Goal: Information Seeking & Learning: Check status

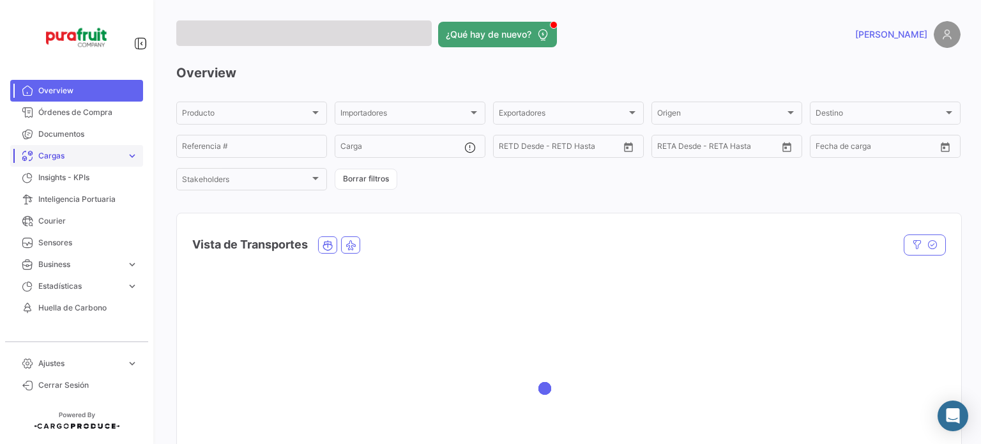
click at [106, 154] on span "Cargas" at bounding box center [79, 155] width 83 height 11
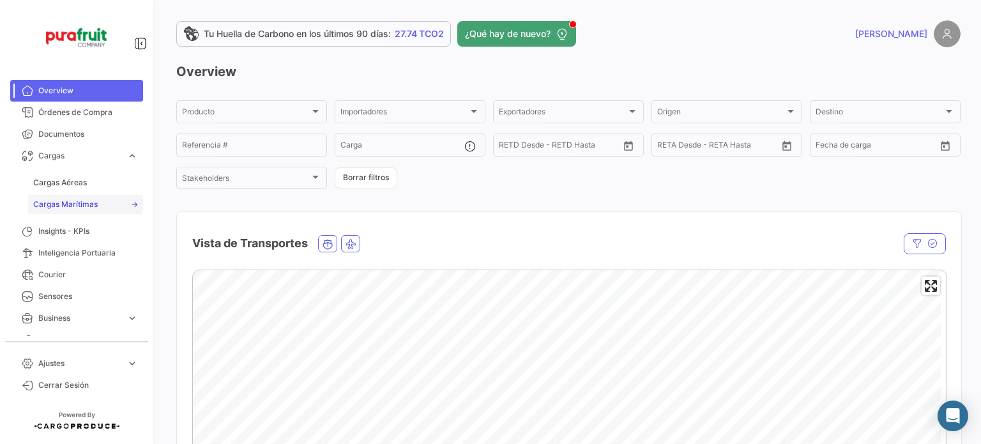
click at [95, 202] on span "Cargas Marítimas" at bounding box center [65, 204] width 64 height 11
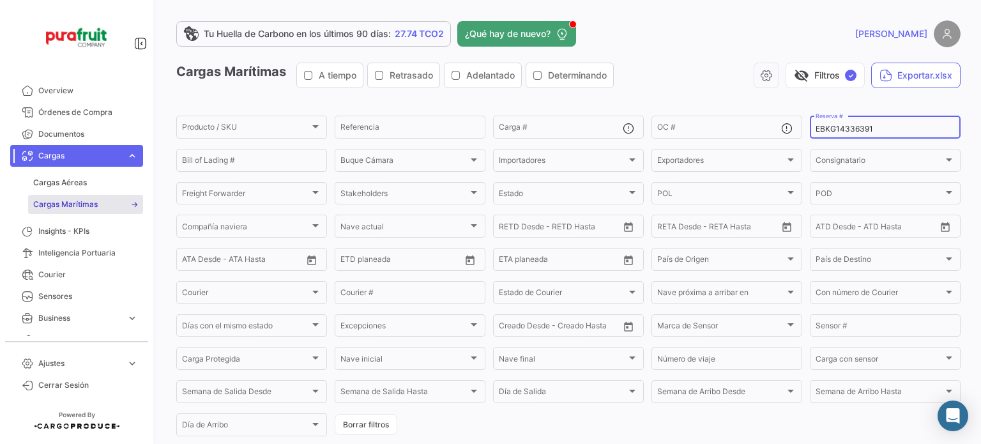
click at [831, 127] on input "EBKG14336391" at bounding box center [884, 129] width 139 height 9
paste input "MBM250035002"
type input "MBM250035002"
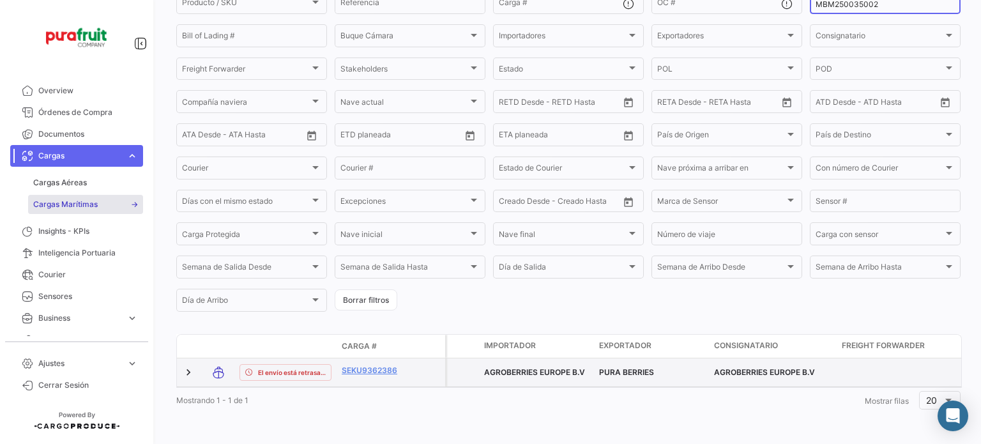
scroll to position [141, 0]
click at [352, 365] on link "SEKU9362386" at bounding box center [375, 370] width 66 height 11
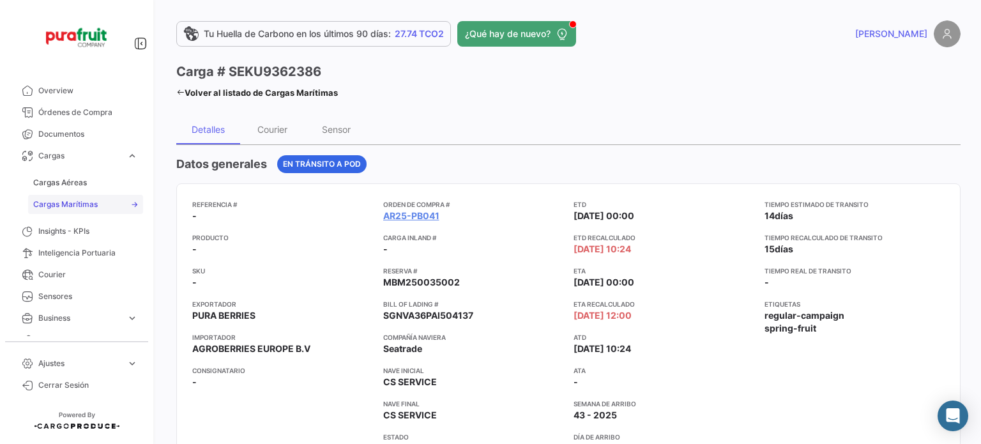
click at [100, 200] on link "Cargas Marítimas" at bounding box center [85, 204] width 115 height 19
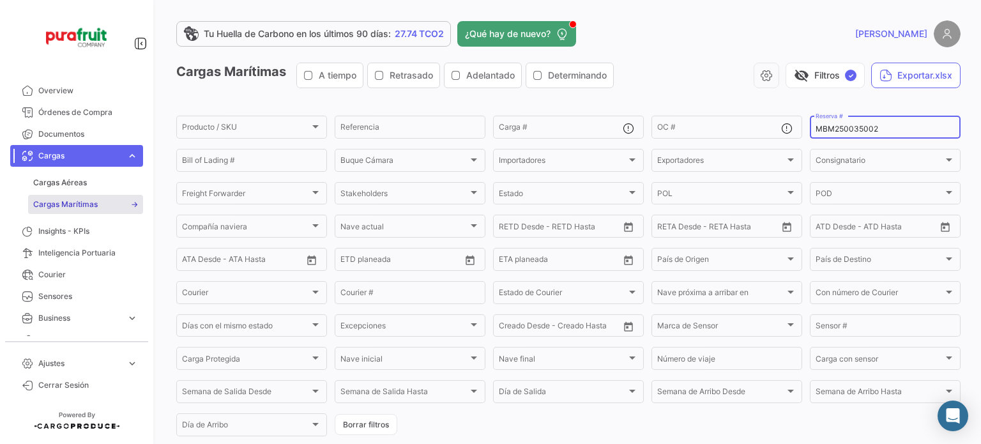
click at [838, 132] on input "MBM250035002" at bounding box center [884, 129] width 139 height 9
paste input "4006"
type input "MBM250034006"
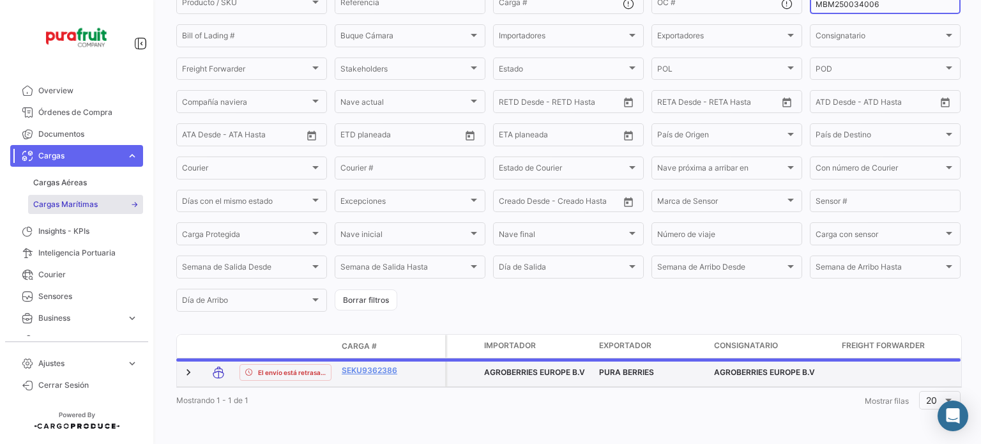
scroll to position [141, 0]
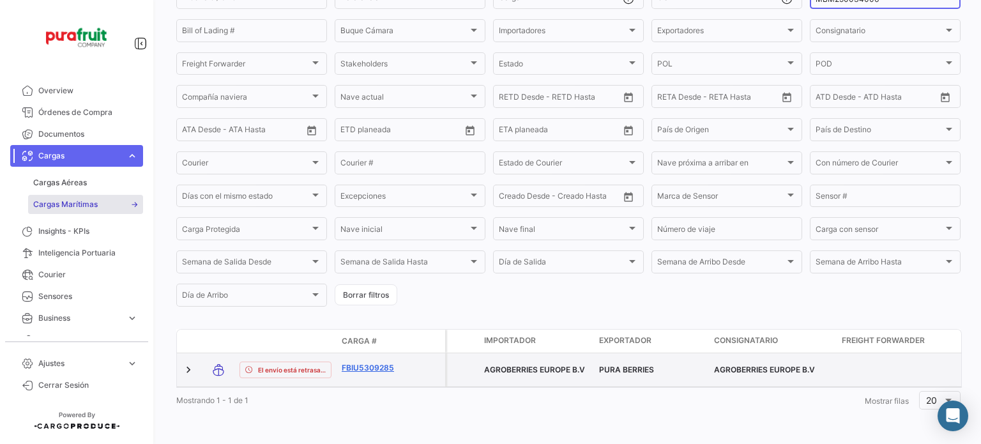
click at [362, 362] on link "FBIU5309285" at bounding box center [375, 367] width 66 height 11
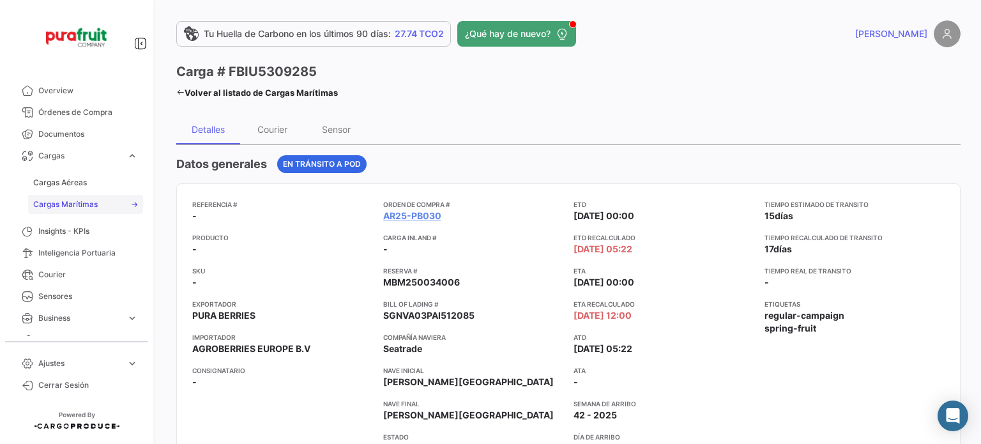
click at [77, 211] on link "Cargas Marítimas" at bounding box center [85, 204] width 115 height 19
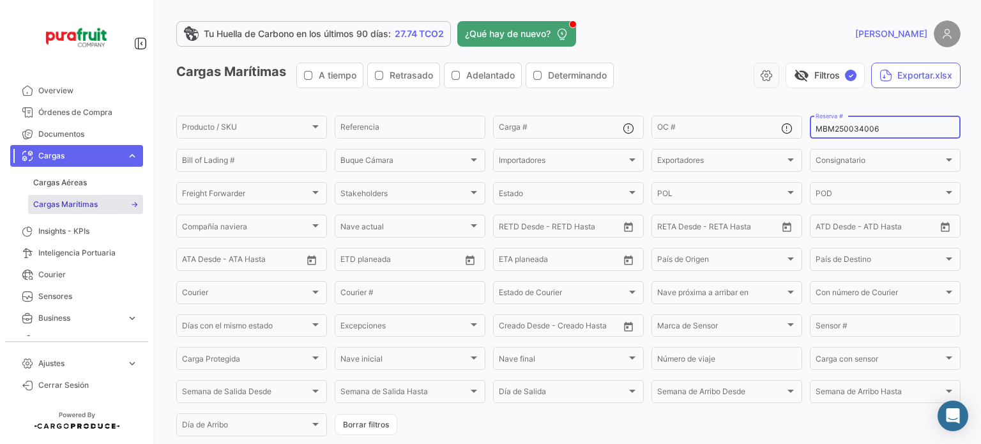
click at [828, 127] on input "MBM250034006" at bounding box center [884, 129] width 139 height 9
paste input "ZIMULMA00013444"
type input "ZIMULMA00013444"
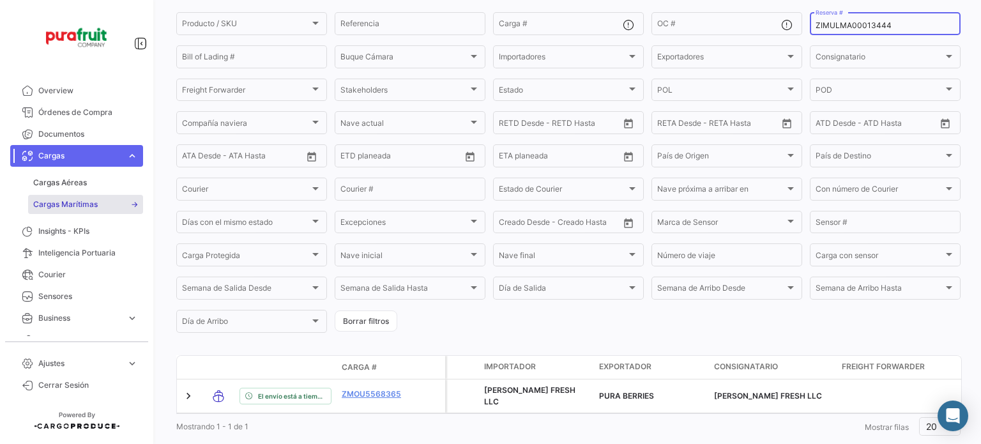
scroll to position [141, 0]
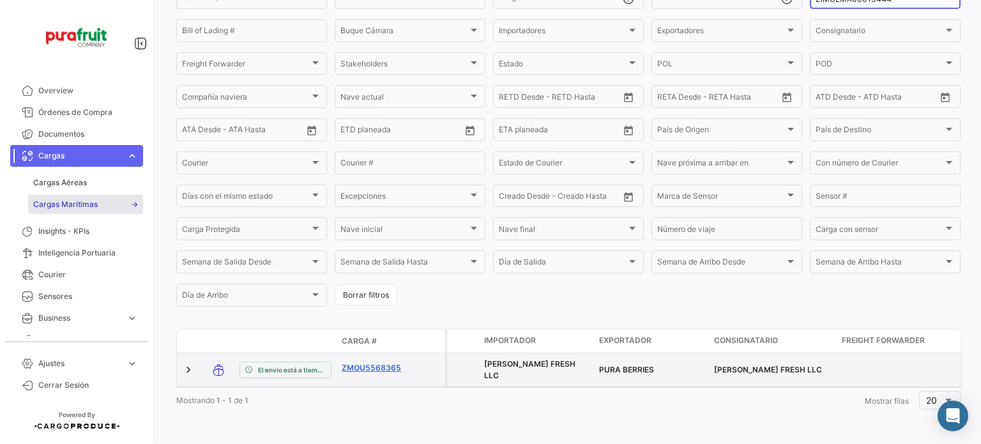
click at [381, 363] on link "ZMOU5568365" at bounding box center [375, 367] width 66 height 11
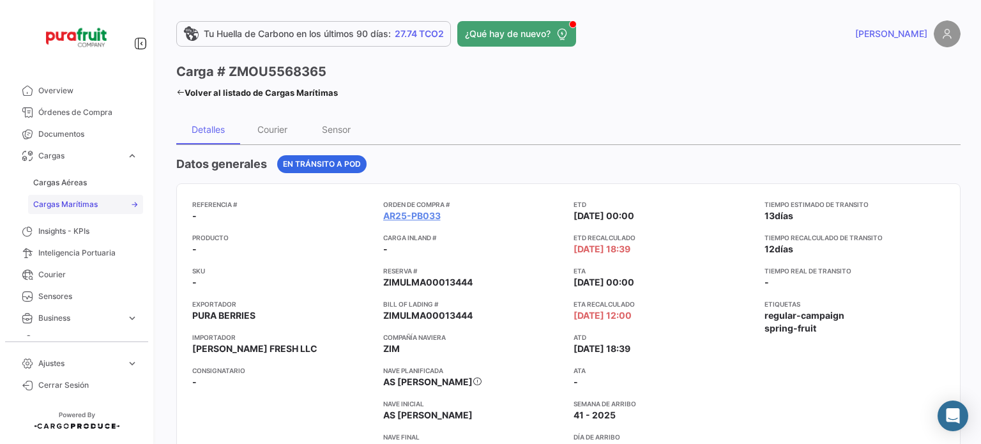
click at [109, 209] on link "Cargas Marítimas" at bounding box center [85, 204] width 115 height 19
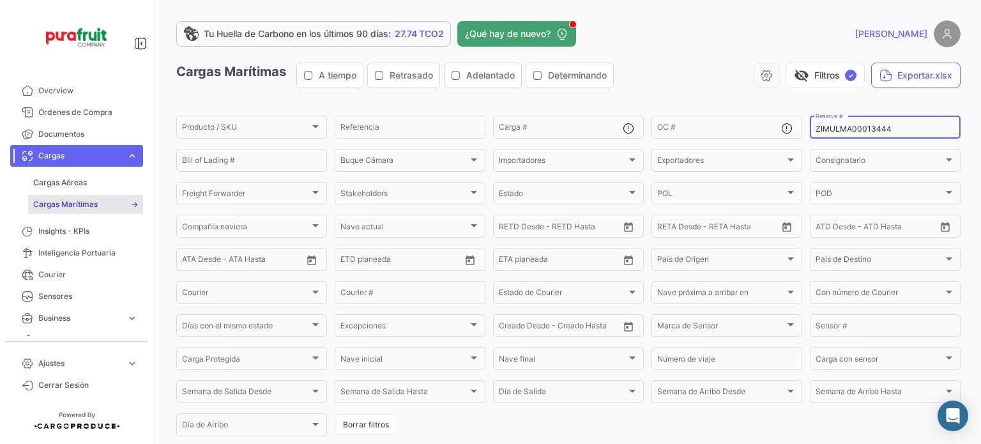
click at [819, 130] on input "ZIMULMA00013444" at bounding box center [884, 129] width 139 height 9
paste input "578"
type input "ZIMULMA00013578"
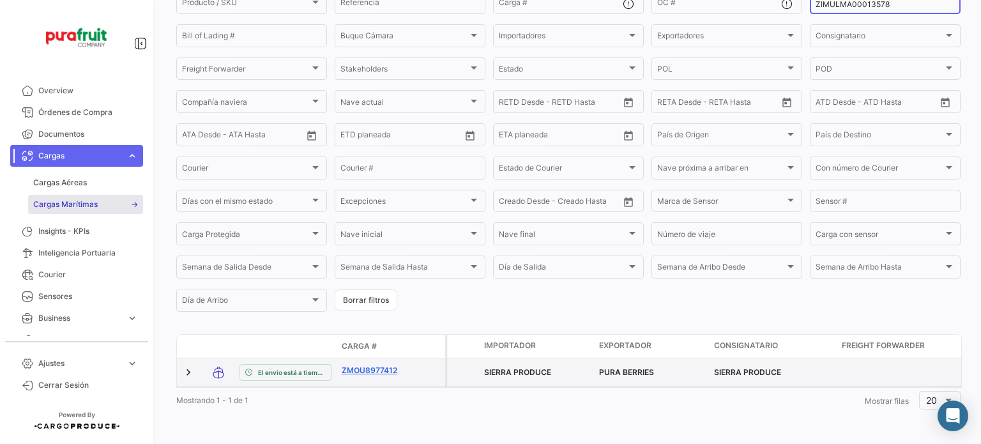
scroll to position [141, 0]
click at [398, 365] on link "ZMOU8977412" at bounding box center [375, 370] width 66 height 11
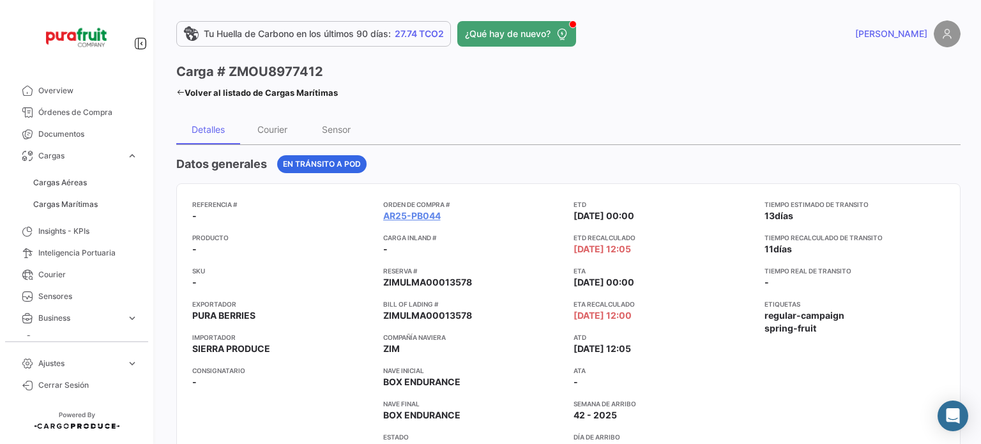
click at [446, 160] on div "Datos generales En [PERSON_NAME] a POD" at bounding box center [568, 164] width 784 height 18
click at [75, 195] on link "Cargas Marítimas" at bounding box center [85, 204] width 115 height 19
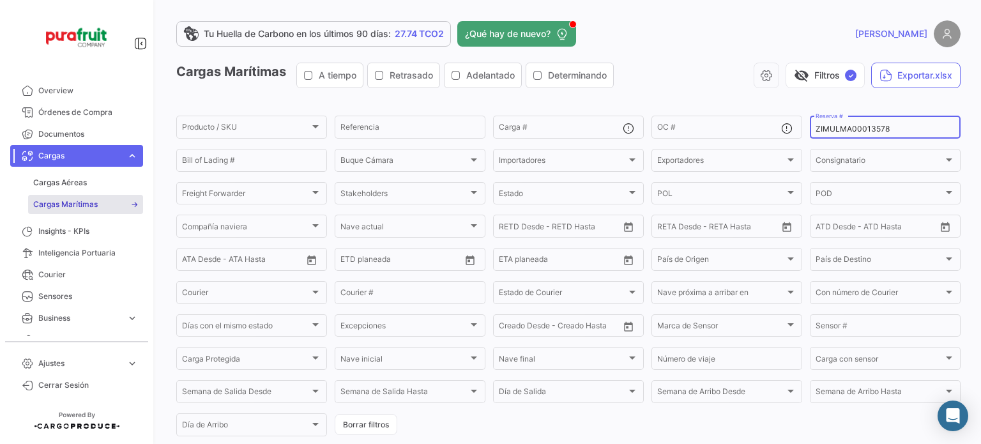
click at [834, 127] on input "ZIMULMA00013578" at bounding box center [884, 129] width 139 height 9
paste input "751500070092"
type input "751500070092"
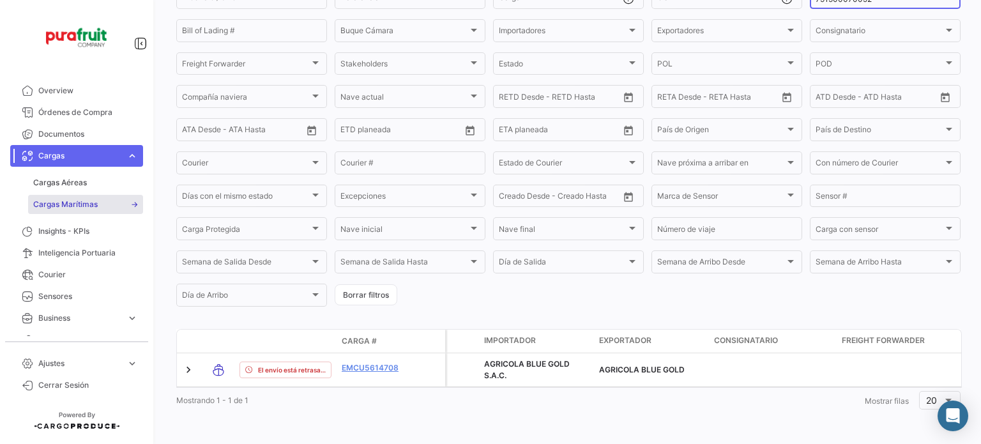
scroll to position [141, 0]
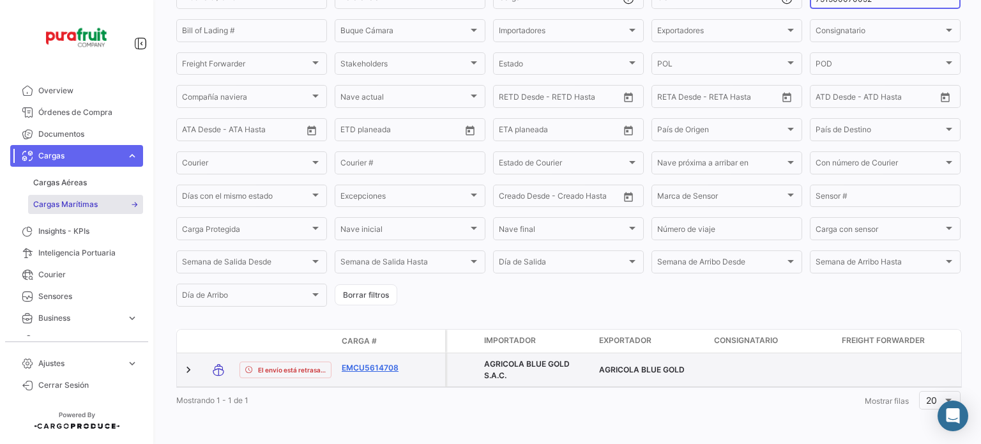
click at [392, 362] on link "EMCU5614708" at bounding box center [375, 367] width 66 height 11
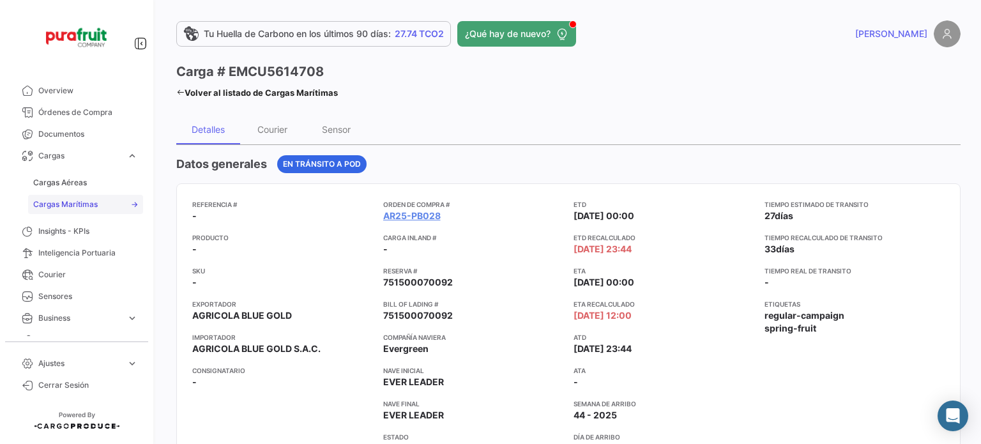
click at [109, 196] on link "Cargas Marítimas" at bounding box center [85, 204] width 115 height 19
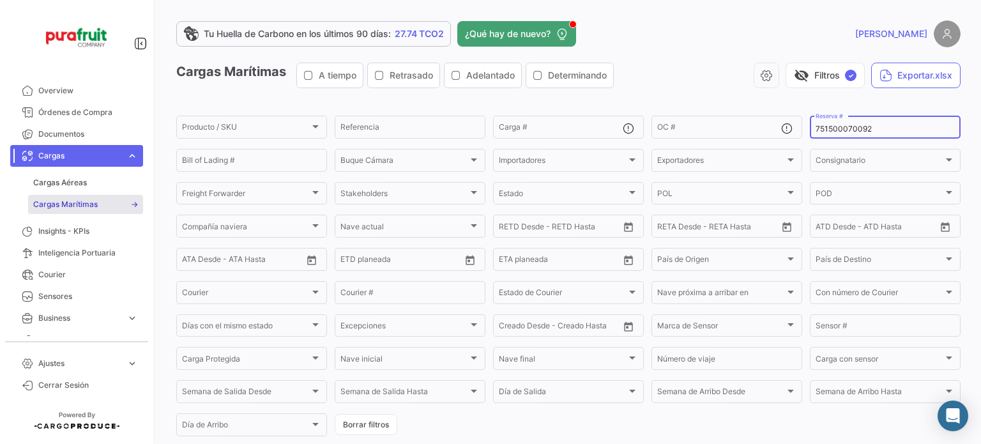
click at [815, 127] on input "751500070092" at bounding box center [884, 129] width 139 height 9
paste input "105"
type input "751500070105"
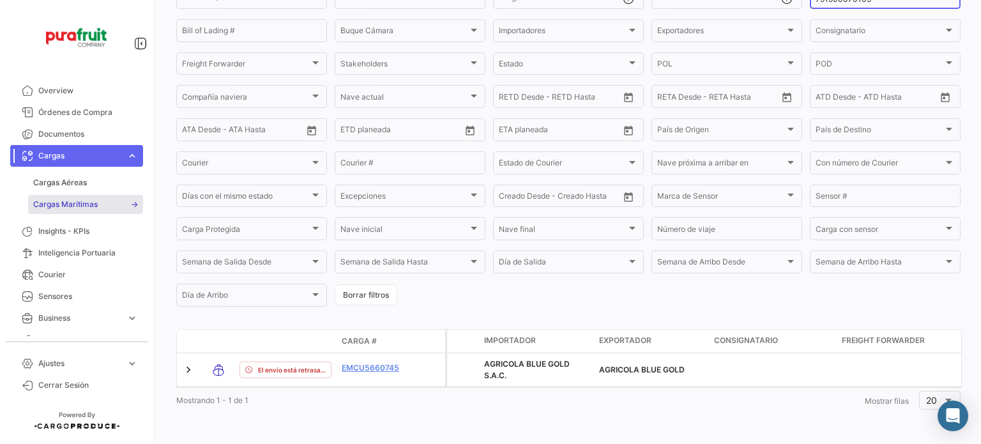
scroll to position [141, 0]
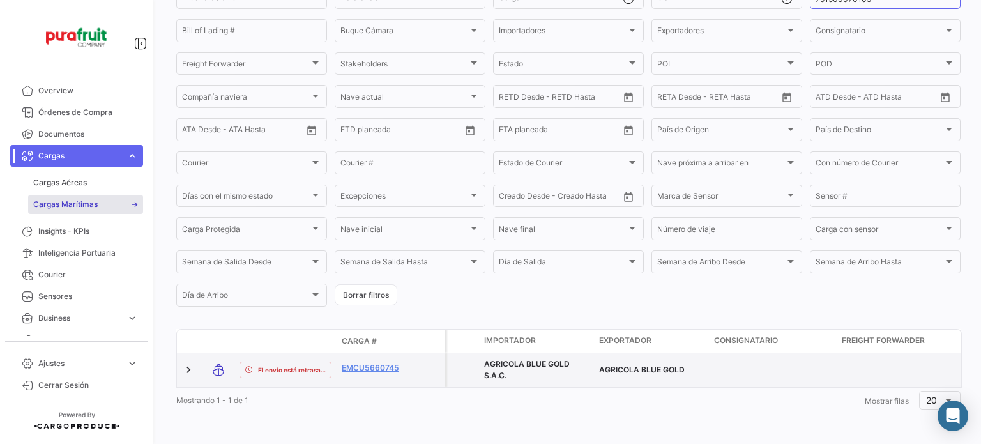
click at [378, 353] on datatable-body-cell "EMCU5660745" at bounding box center [375, 369] width 77 height 33
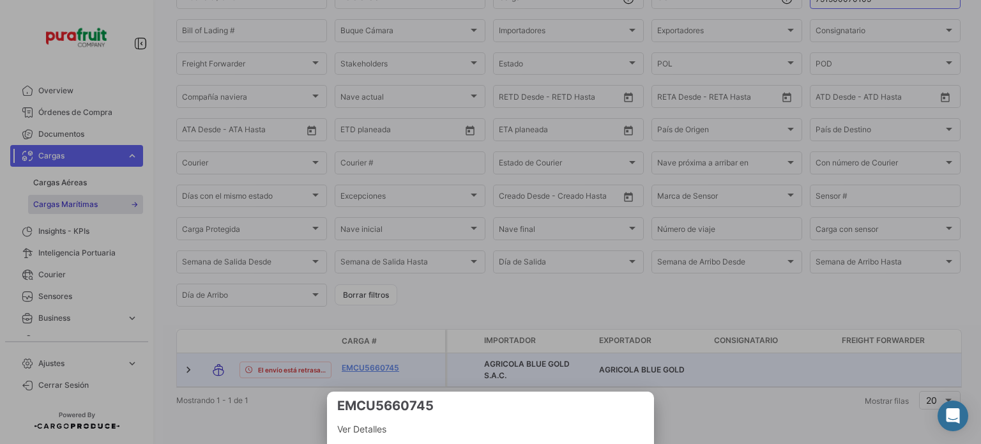
click at [383, 353] on div at bounding box center [490, 222] width 981 height 444
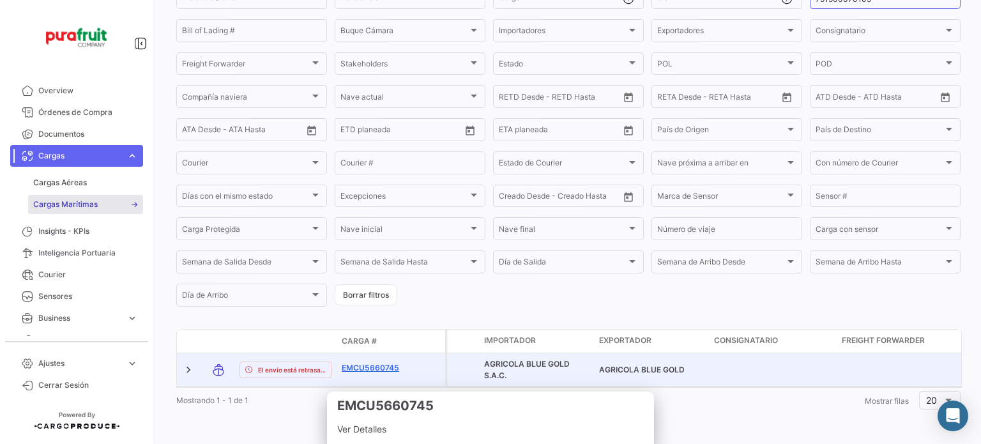
click at [393, 362] on link "EMCU5660745" at bounding box center [375, 367] width 66 height 11
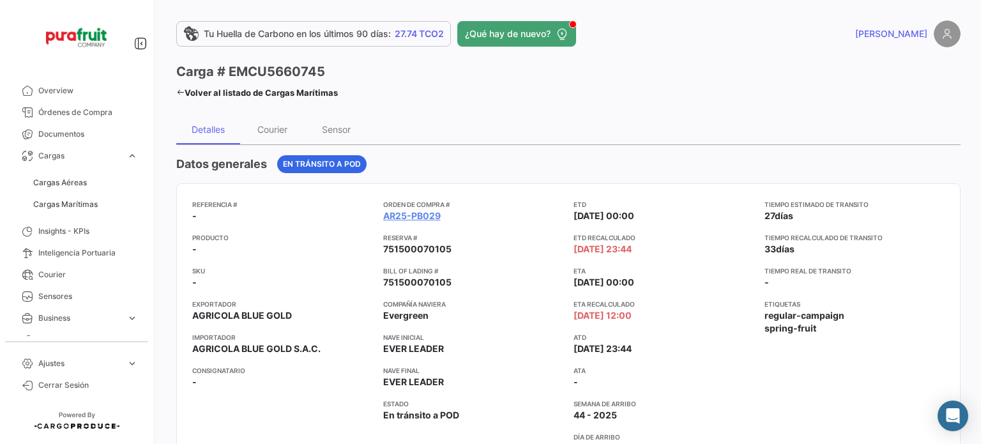
scroll to position [64, 0]
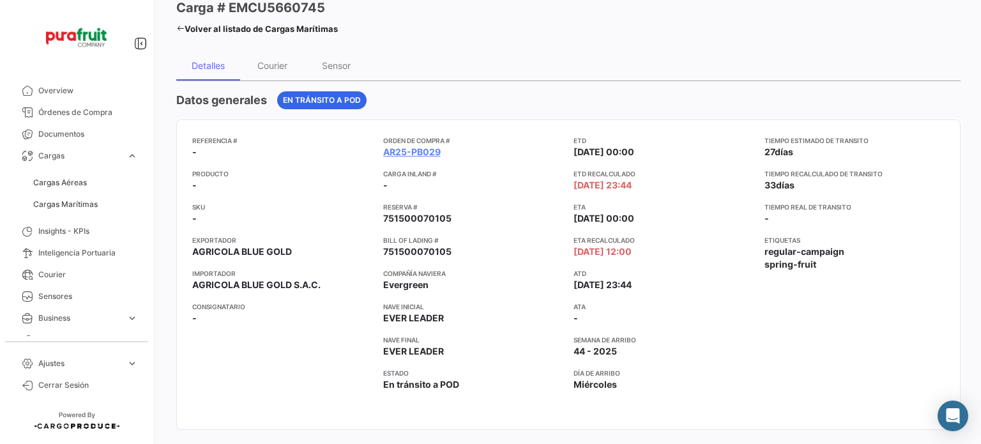
click at [387, 56] on div "Detalles Courier Sensor" at bounding box center [568, 65] width 784 height 31
click at [46, 211] on link "Cargas Marítimas" at bounding box center [85, 204] width 115 height 19
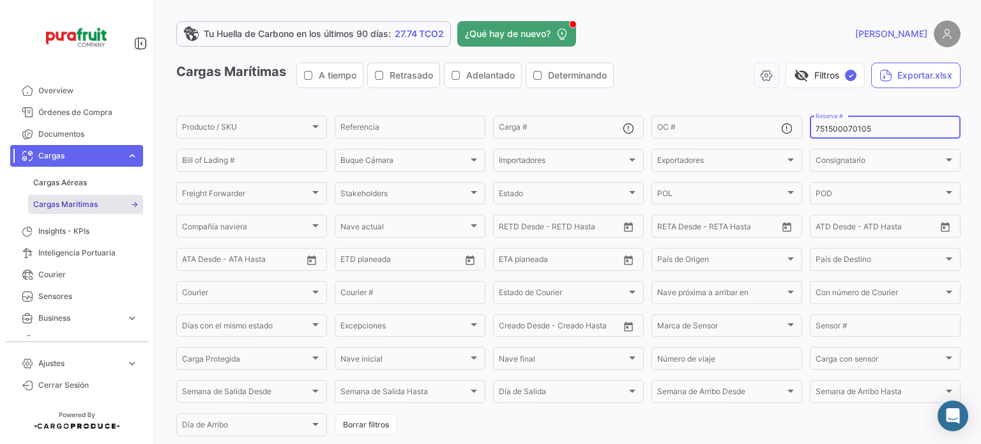
click at [835, 122] on div "751500070105 Reserva #" at bounding box center [884, 126] width 139 height 25
click at [844, 130] on input "751500070105" at bounding box center [884, 129] width 139 height 9
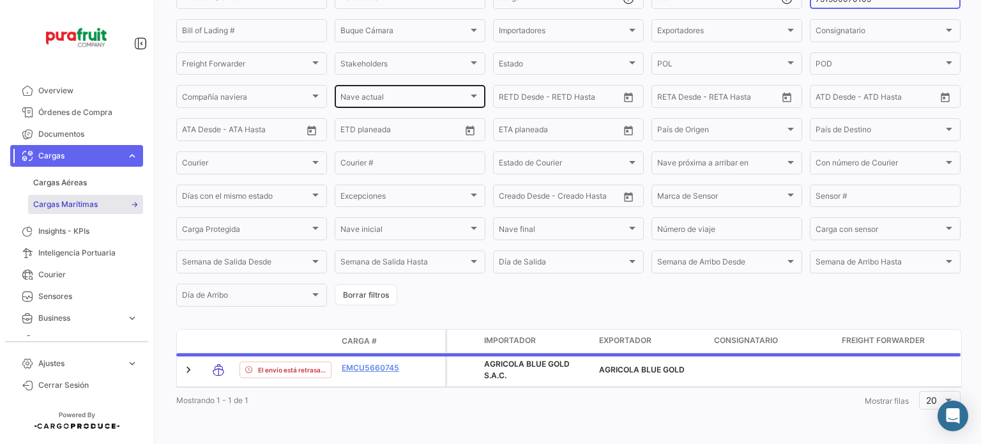
scroll to position [141, 0]
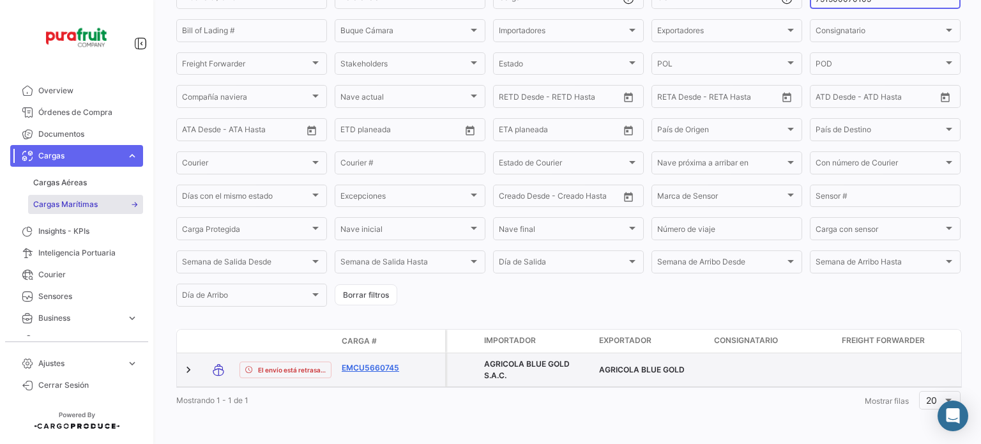
click at [382, 362] on link "EMCU5660745" at bounding box center [375, 367] width 66 height 11
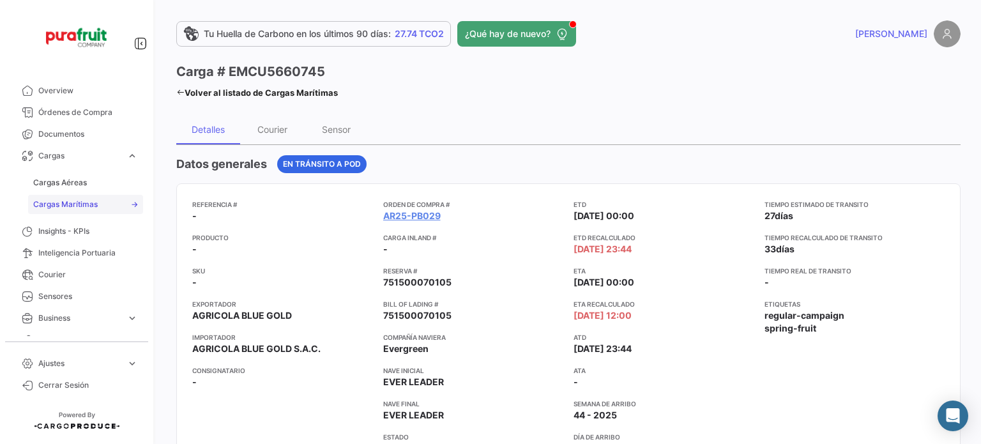
click at [96, 199] on span "Cargas Marítimas" at bounding box center [65, 204] width 64 height 11
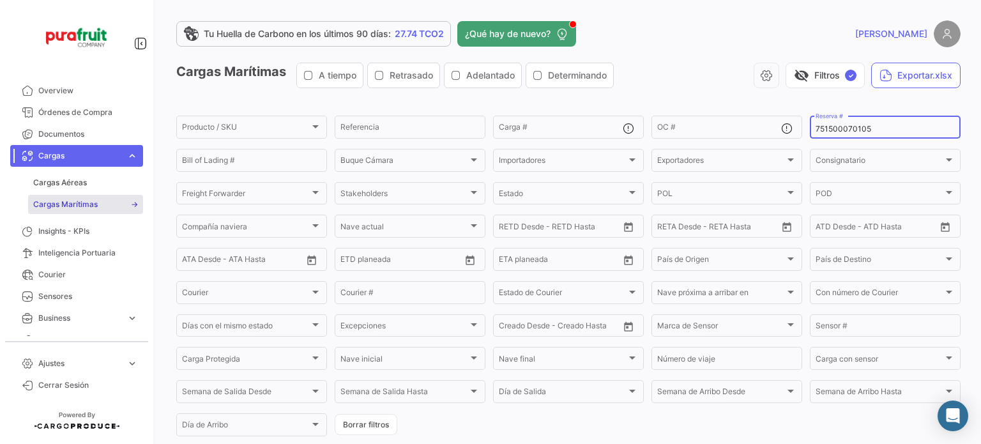
click at [836, 135] on div "751500070105 Reserva #" at bounding box center [884, 126] width 139 height 25
click at [822, 125] on input "751500070105" at bounding box center [884, 129] width 139 height 9
paste input "259995496"
type input "259995496"
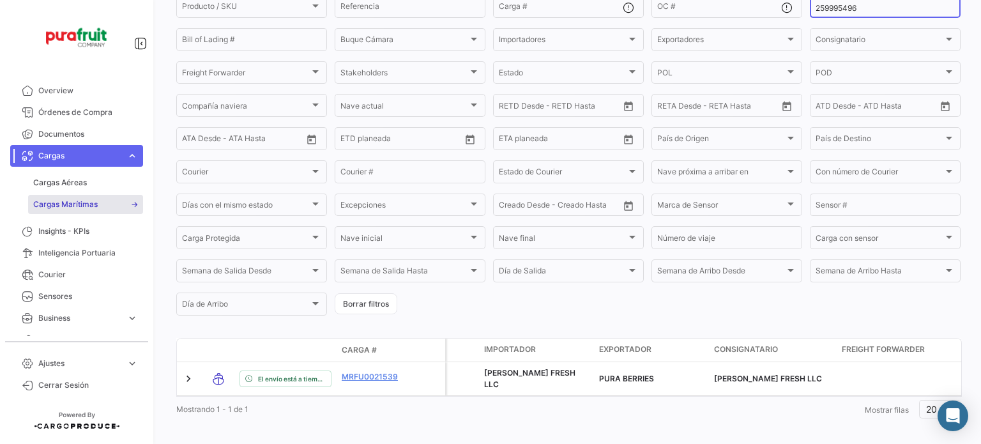
scroll to position [128, 0]
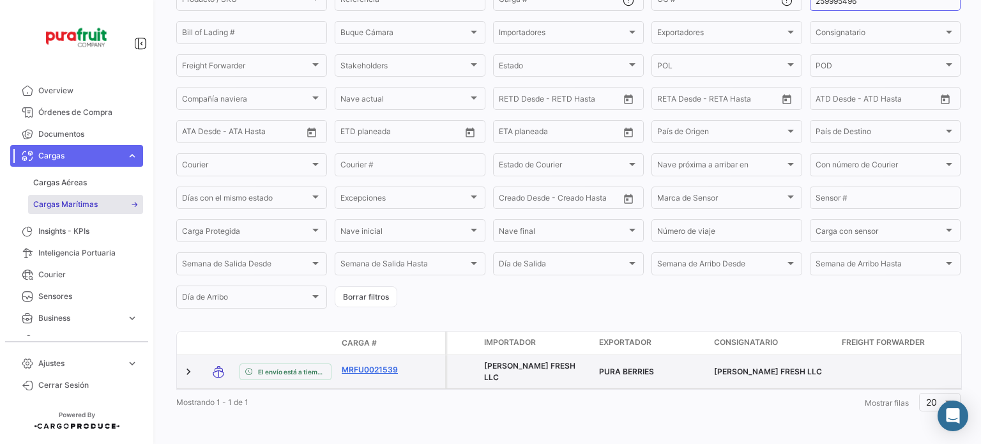
click at [378, 369] on link "MRFU0021539" at bounding box center [375, 369] width 66 height 11
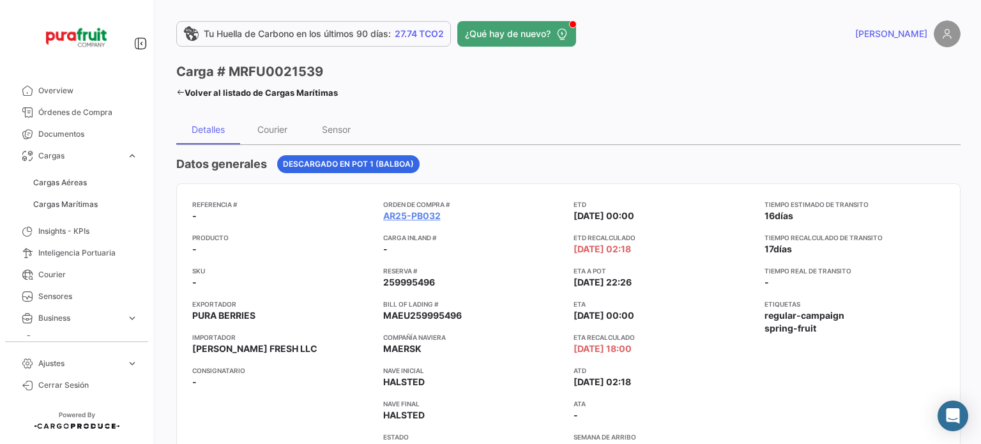
click at [798, 30] on div "[PERSON_NAME]" at bounding box center [783, 33] width 353 height 27
click at [95, 200] on span "Cargas Marítimas" at bounding box center [65, 204] width 64 height 11
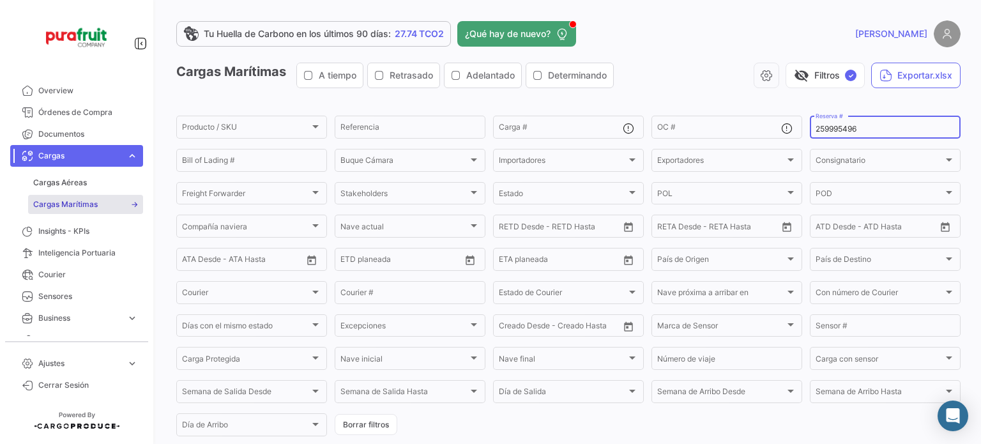
click at [831, 127] on input "259995496" at bounding box center [884, 129] width 139 height 9
paste input "667538"
type input "259667538"
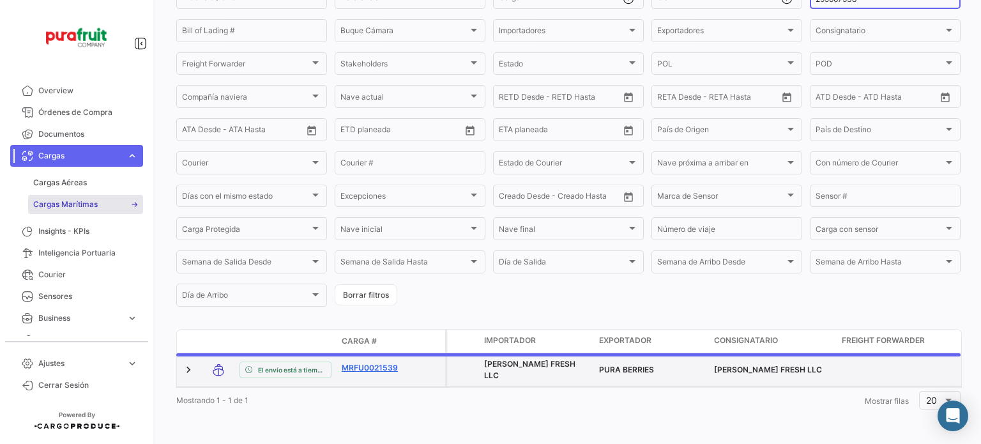
scroll to position [136, 0]
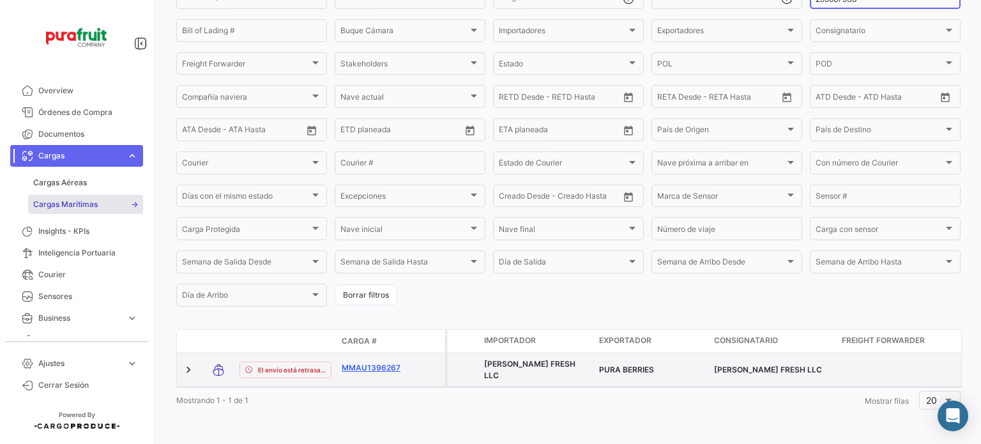
click at [367, 362] on link "MMAU1396267" at bounding box center [375, 367] width 66 height 11
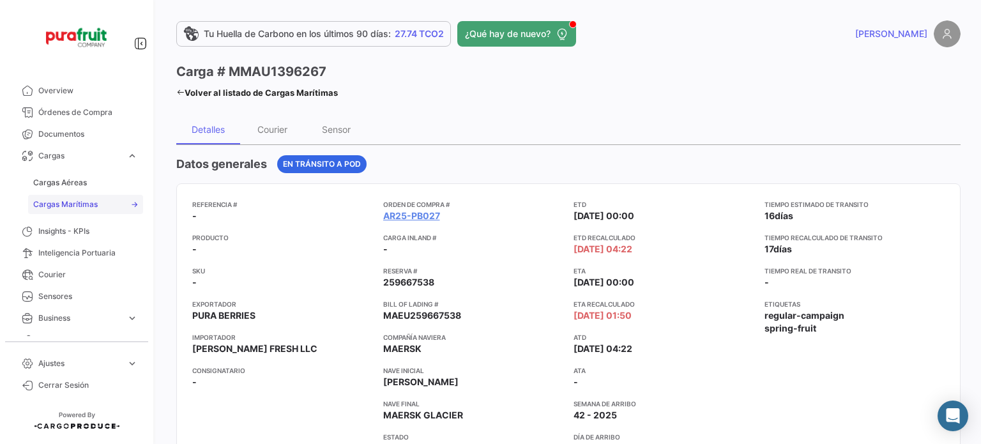
click at [74, 200] on span "Cargas Marítimas" at bounding box center [65, 204] width 64 height 11
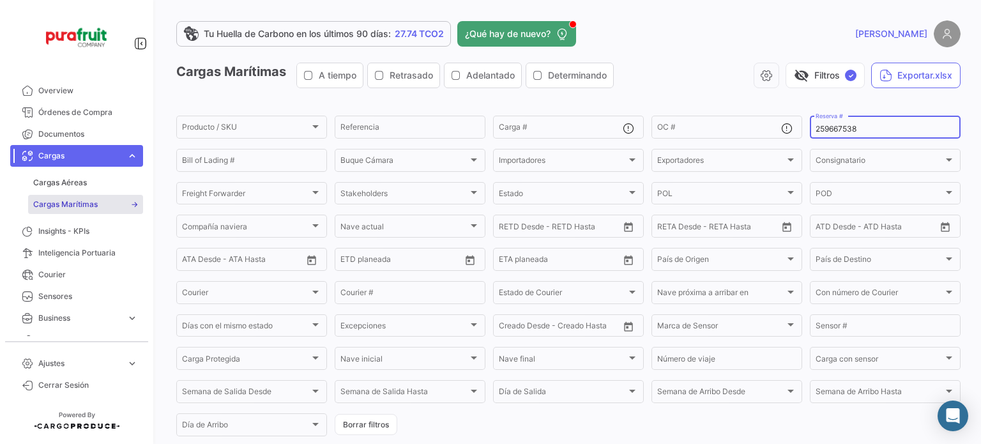
click at [831, 127] on input "259667538" at bounding box center [884, 129] width 139 height 9
paste input "EBKG14172902"
type input "EBKG14172902"
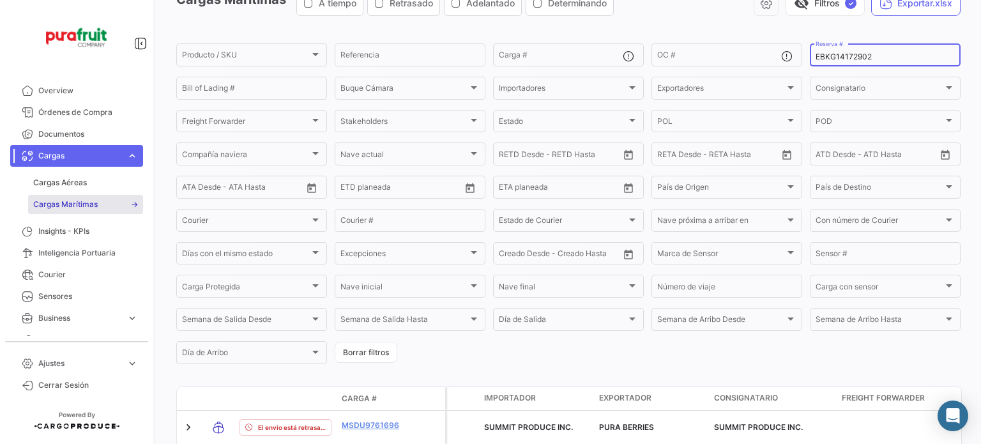
scroll to position [128, 0]
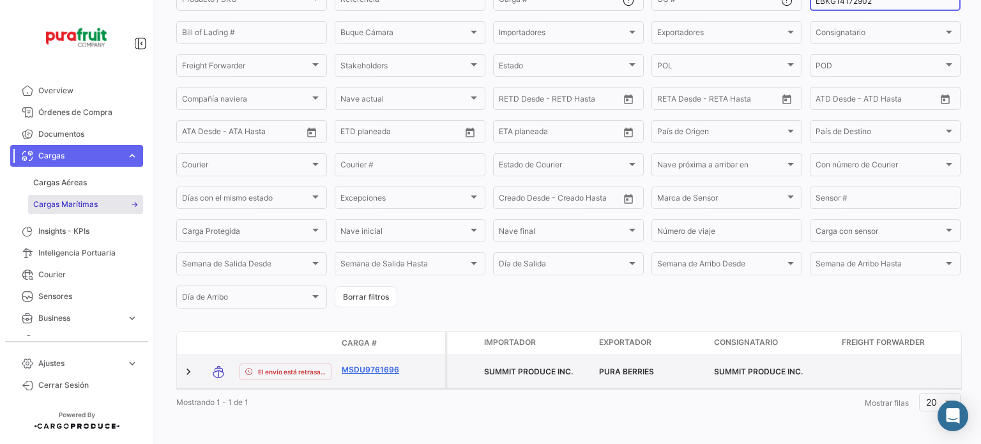
click at [386, 370] on link "MSDU9761696" at bounding box center [375, 369] width 66 height 11
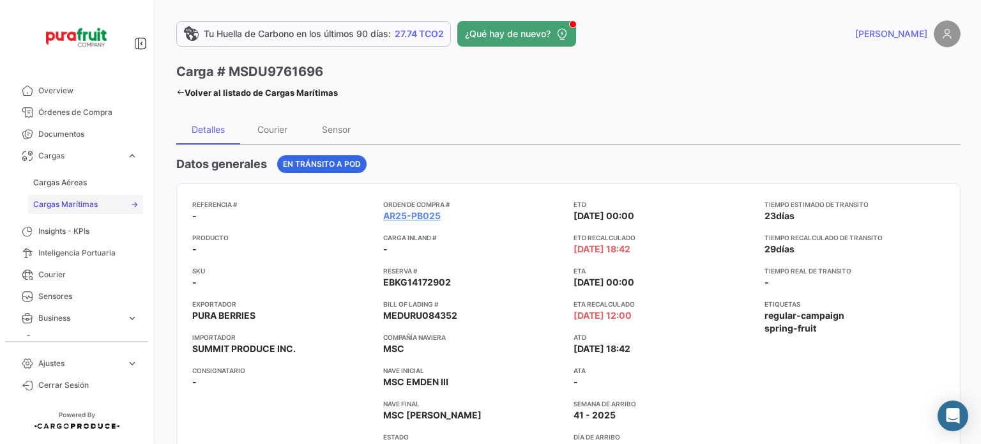
click at [105, 211] on link "Cargas Marítimas" at bounding box center [85, 204] width 115 height 19
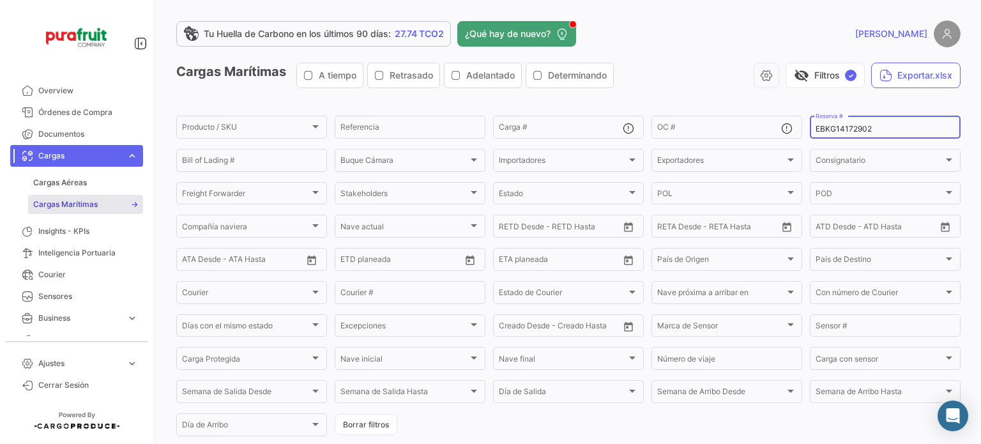
click at [856, 123] on div "EBKG14172902 Reserva #" at bounding box center [884, 126] width 139 height 25
click at [861, 127] on input "EBKG14172902" at bounding box center [884, 129] width 139 height 9
paste input "MBM2500350"
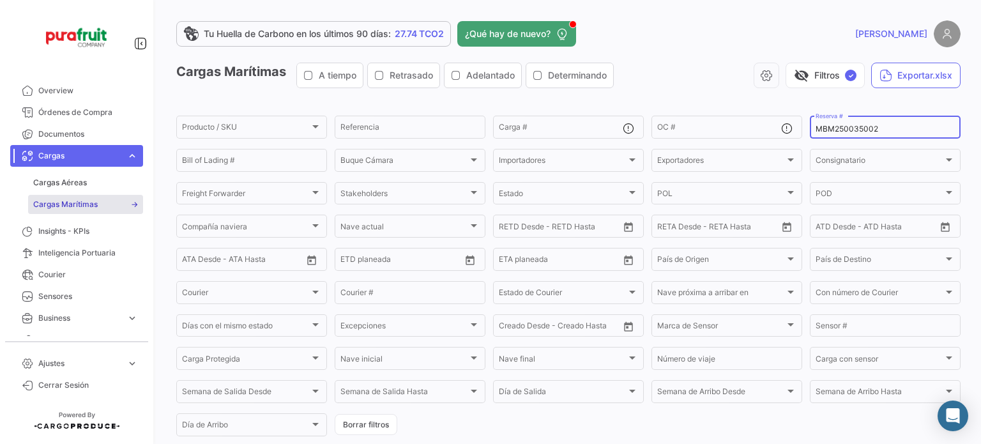
type input "MBM250035002"
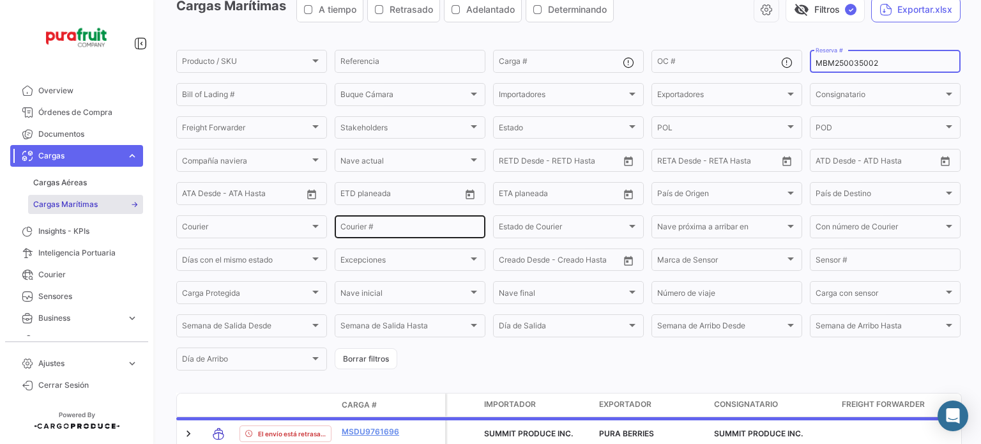
scroll to position [136, 0]
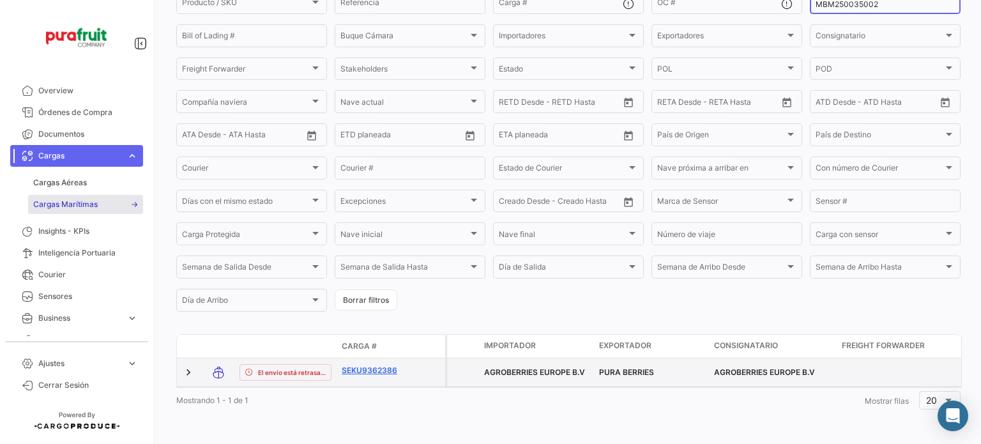
click at [371, 365] on link "SEKU9362386" at bounding box center [375, 370] width 66 height 11
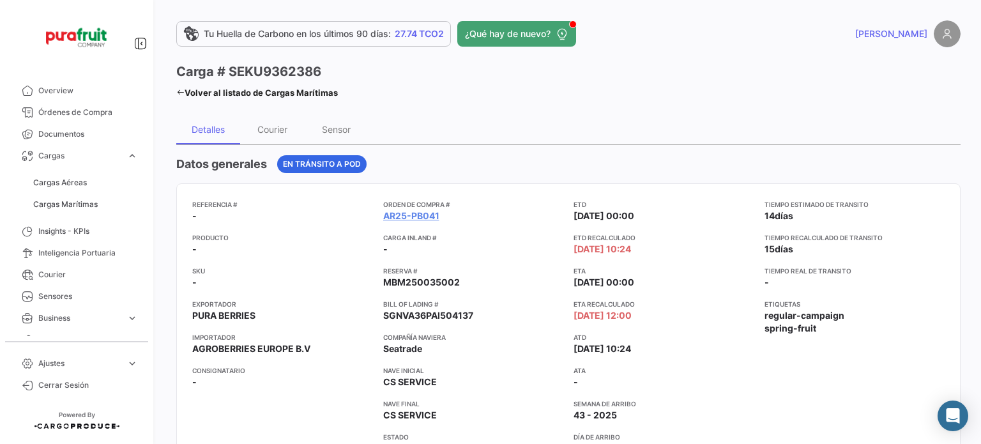
scroll to position [64, 0]
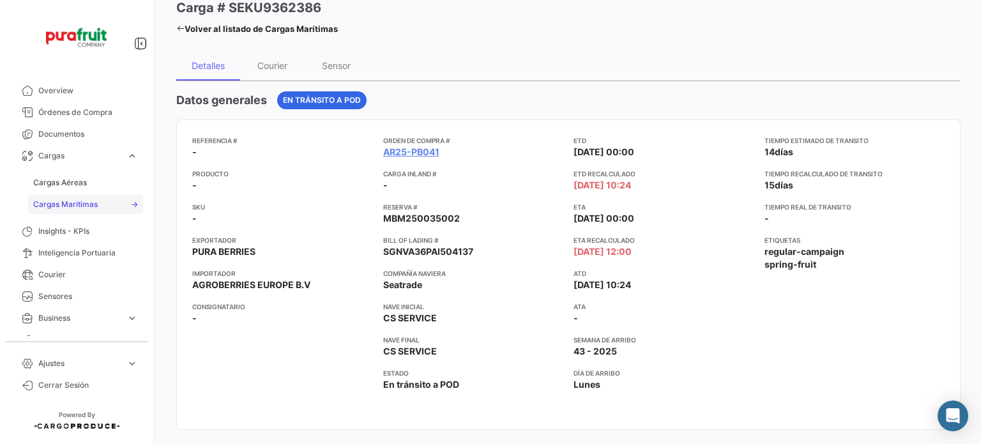
click at [70, 197] on link "Cargas Marítimas" at bounding box center [85, 204] width 115 height 19
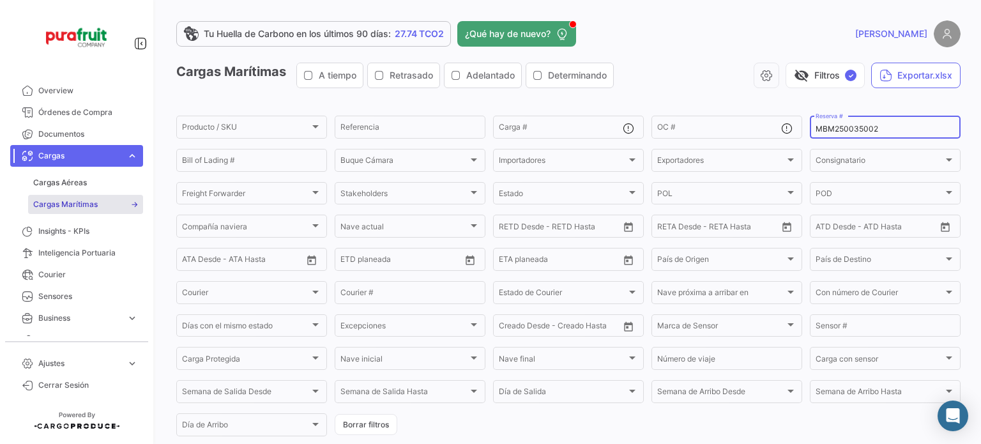
click at [824, 127] on input "MBM250035002" at bounding box center [884, 129] width 139 height 9
paste input "ZIMULMA00013444"
type input "ZIMULMA00013444"
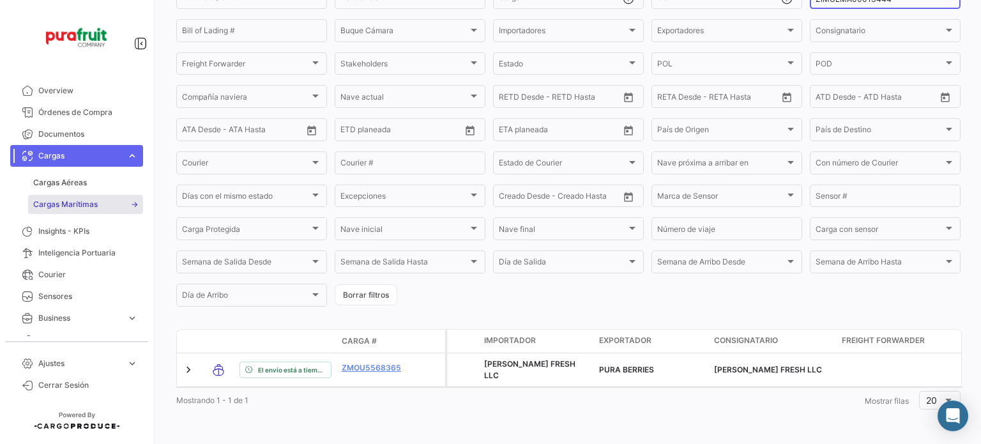
scroll to position [141, 0]
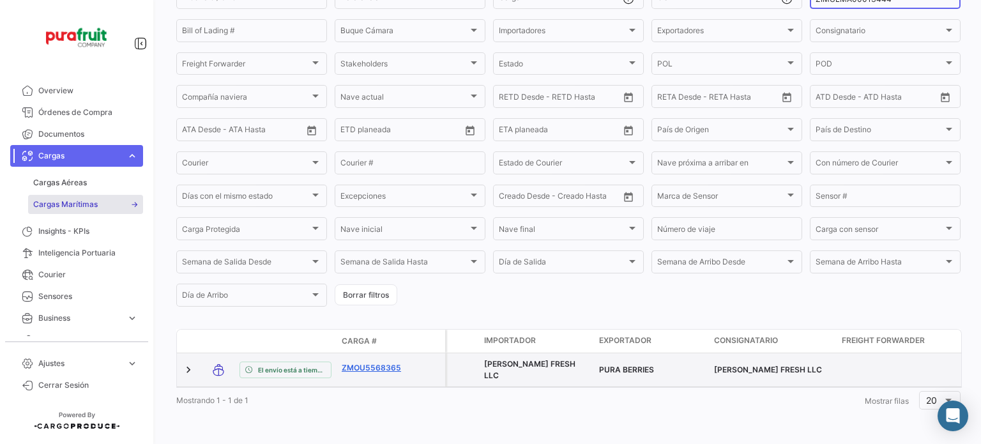
click at [353, 362] on link "ZMOU5568365" at bounding box center [375, 367] width 66 height 11
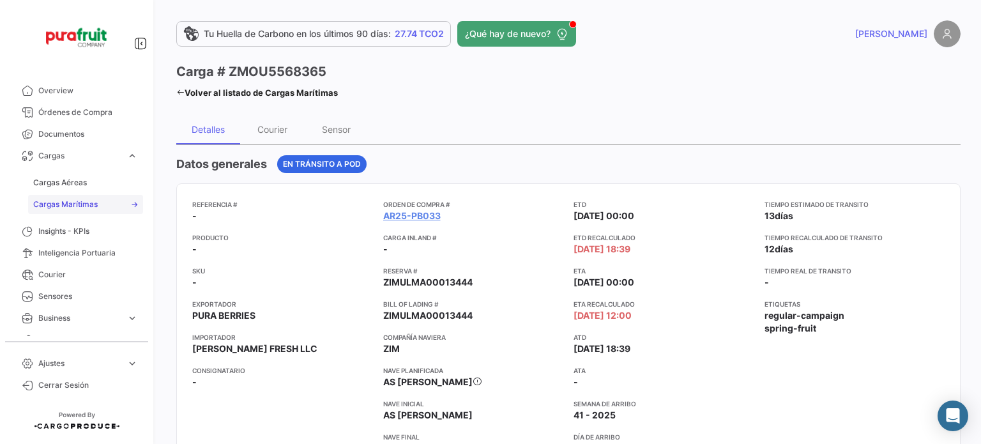
click at [105, 201] on link "Cargas Marítimas" at bounding box center [85, 204] width 115 height 19
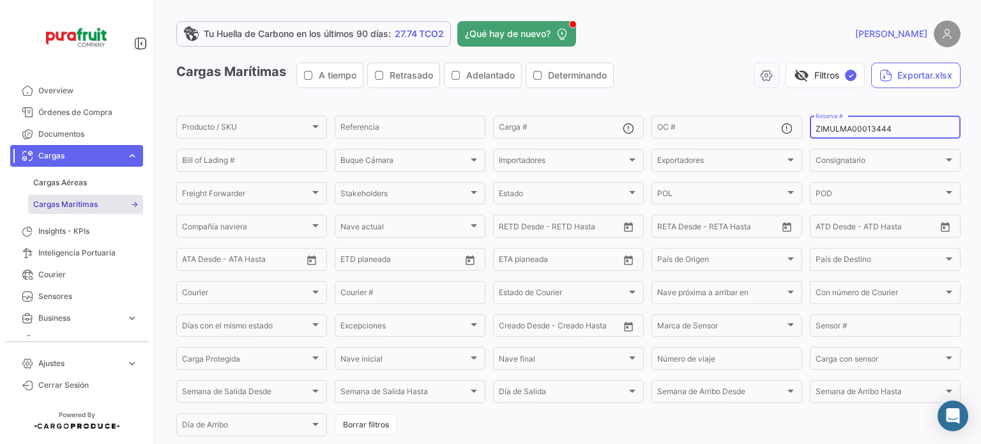
click at [810, 130] on div "ZIMULMA00013444 Reserva #" at bounding box center [885, 126] width 151 height 25
click at [821, 128] on input "ZIMULMA00013444" at bounding box center [884, 129] width 139 height 9
paste input "578"
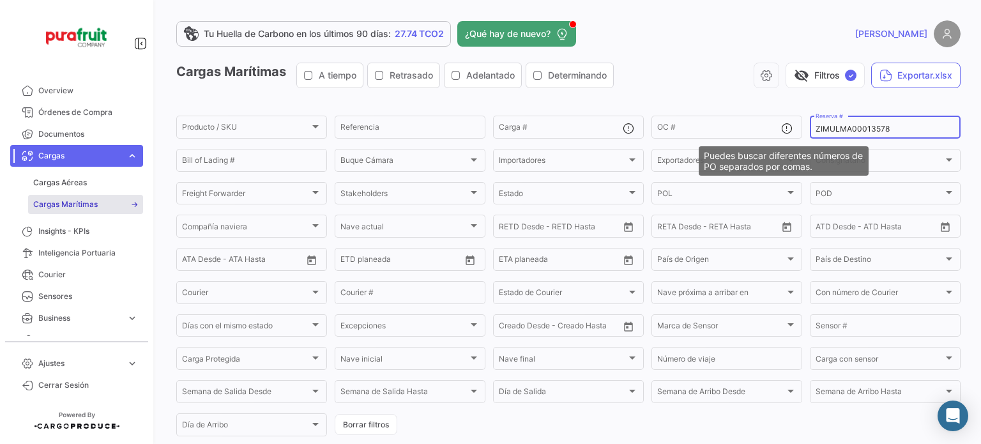
type input "ZIMULMA00013578"
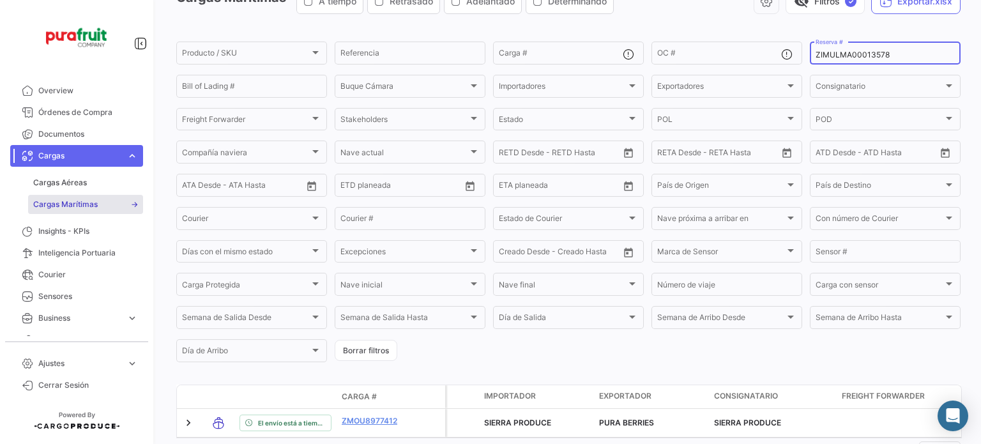
scroll to position [128, 0]
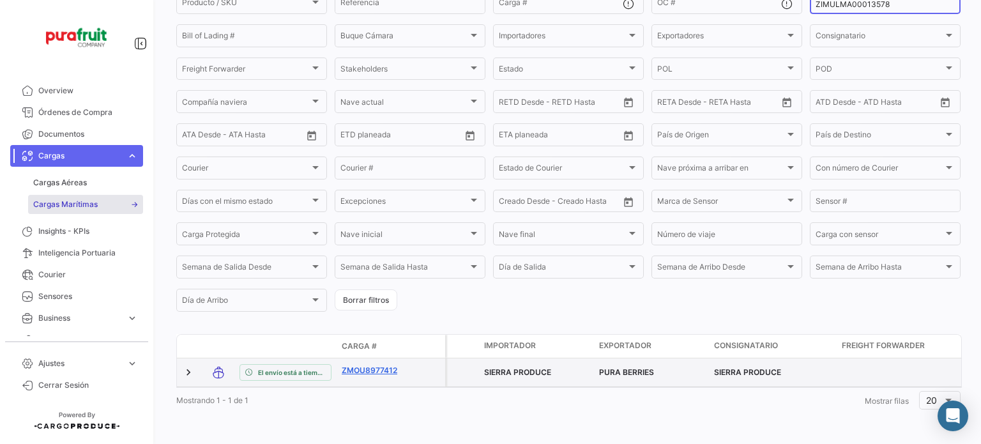
click at [402, 370] on link "ZMOU8977412" at bounding box center [375, 370] width 66 height 11
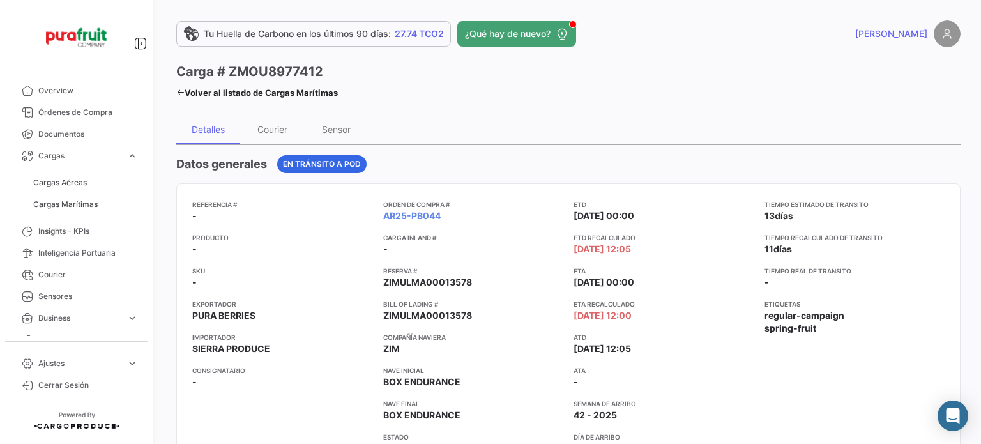
scroll to position [64, 0]
